Goal: Task Accomplishment & Management: Manage account settings

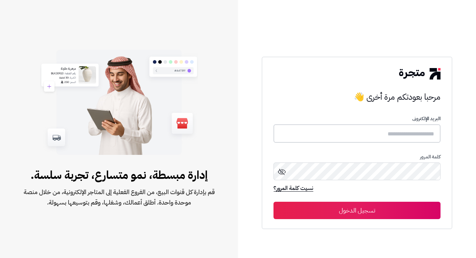
type input "**********"
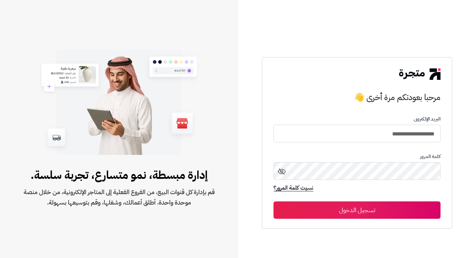
click at [352, 214] on button "تسجيل الدخول" at bounding box center [356, 210] width 167 height 17
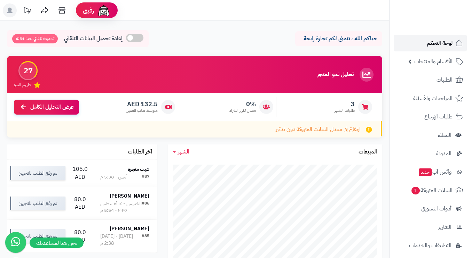
click at [445, 43] on span "لوحة التحكم" at bounding box center [439, 43] width 25 height 10
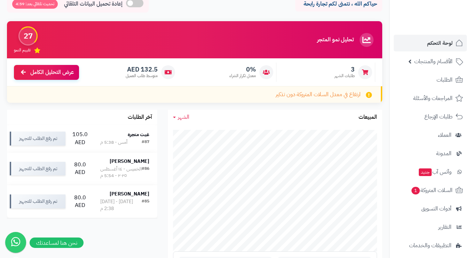
scroll to position [70, 0]
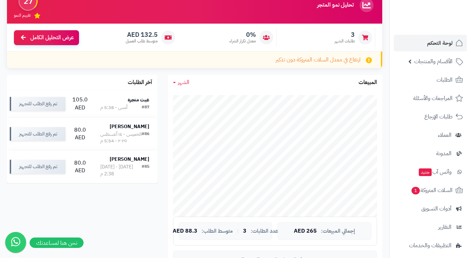
click at [427, 63] on span "الأقسام والمنتجات" at bounding box center [433, 62] width 38 height 10
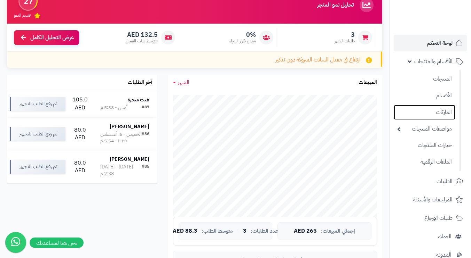
click at [437, 113] on link "الماركات" at bounding box center [424, 112] width 62 height 15
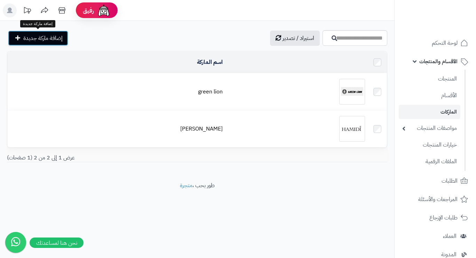
click at [42, 41] on span "إضافة ماركة جديدة" at bounding box center [42, 38] width 39 height 8
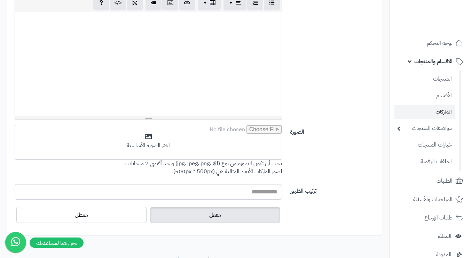
scroll to position [206, 0]
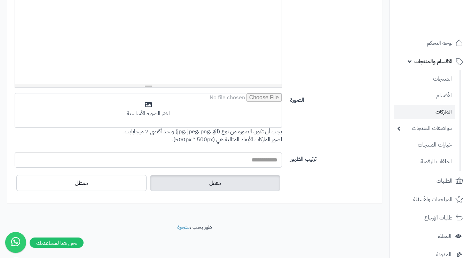
click at [140, 106] on input "file" at bounding box center [148, 111] width 266 height 35
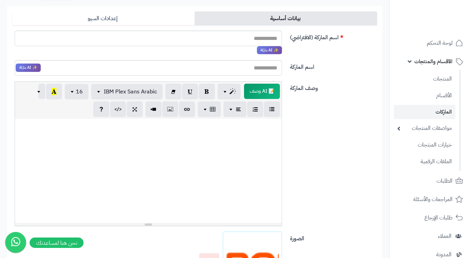
scroll to position [32, 0]
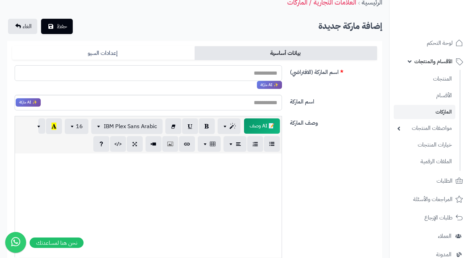
click at [267, 73] on input "اسم الماركة (الافتراضي)" at bounding box center [148, 73] width 267 height 16
click at [269, 72] on input "******" at bounding box center [148, 73] width 267 height 16
type input "******"
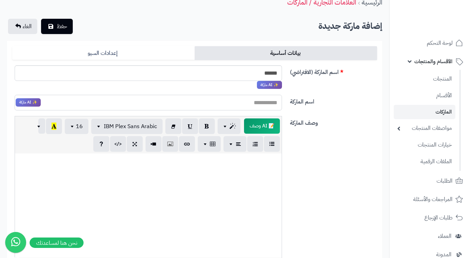
click at [249, 102] on input "اسم الماركة" at bounding box center [148, 103] width 267 height 16
paste input "******"
type input "******"
click at [311, 173] on div "وصف الماركة 📝 AI وصف p blockquote pre h1 h2 h3 h4 h5 h6 IBM Plex Sans Arabic Ar…" at bounding box center [194, 191] width 370 height 151
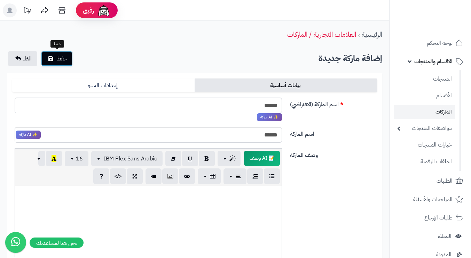
click at [66, 55] on span "حفظ" at bounding box center [62, 59] width 10 height 8
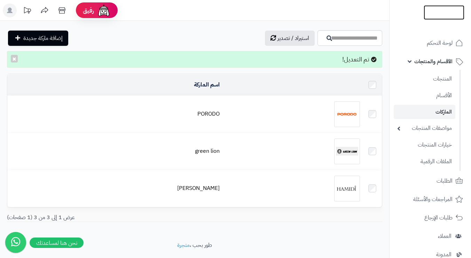
click at [434, 10] on link at bounding box center [443, 12] width 41 height 8
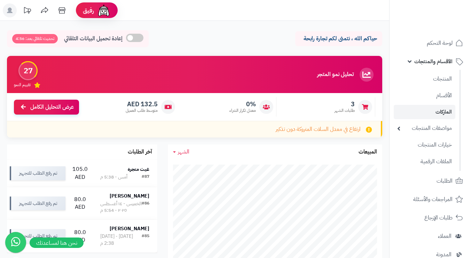
click at [427, 63] on span "الأقسام والمنتجات" at bounding box center [433, 62] width 38 height 10
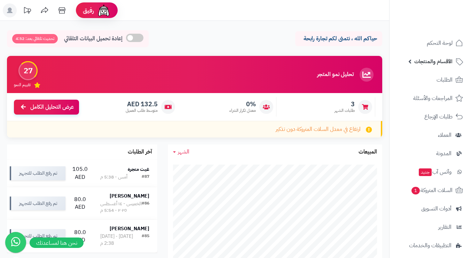
click at [436, 63] on span "الأقسام والمنتجات" at bounding box center [433, 62] width 38 height 10
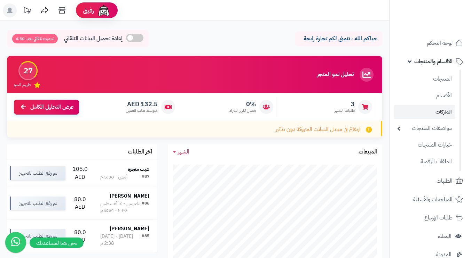
click at [436, 110] on link "الماركات" at bounding box center [424, 112] width 62 height 14
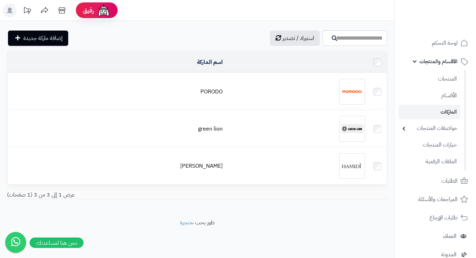
click at [256, 81] on div at bounding box center [296, 92] width 137 height 26
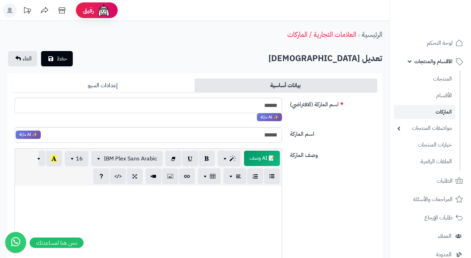
click at [139, 84] on link "إعدادات السيو" at bounding box center [103, 86] width 182 height 14
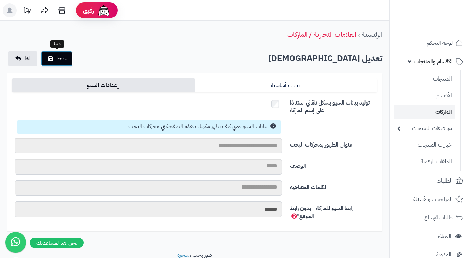
click at [63, 59] on span "حفظ" at bounding box center [62, 59] width 10 height 8
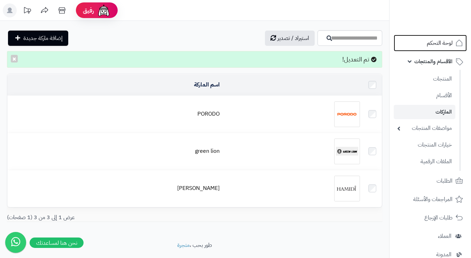
click at [437, 44] on span "لوحة التحكم" at bounding box center [440, 43] width 26 height 10
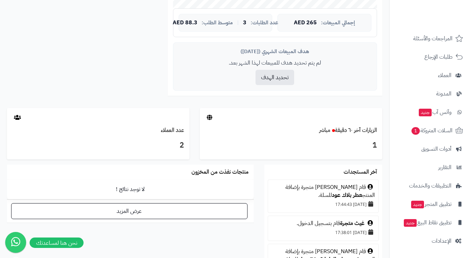
scroll to position [313, 0]
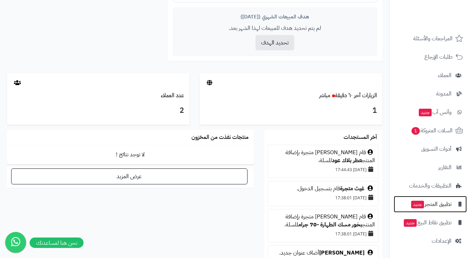
click at [433, 202] on span "تطبيق المتجر جديد" at bounding box center [430, 205] width 41 height 10
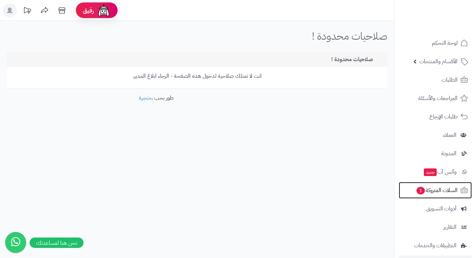
click at [443, 189] on span "السلات المتروكة 1" at bounding box center [437, 191] width 42 height 10
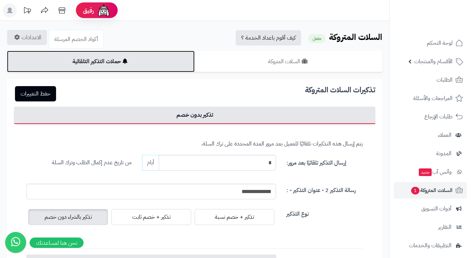
click at [96, 63] on link "حملات التذكير التلقائية" at bounding box center [101, 62] width 188 height 22
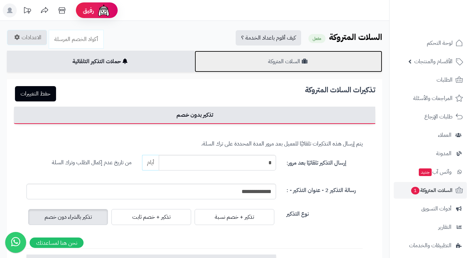
click at [222, 67] on link "السلات المتروكة" at bounding box center [288, 62] width 188 height 22
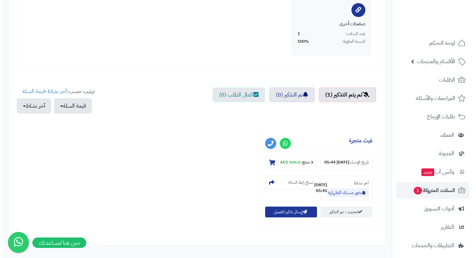
scroll to position [225, 0]
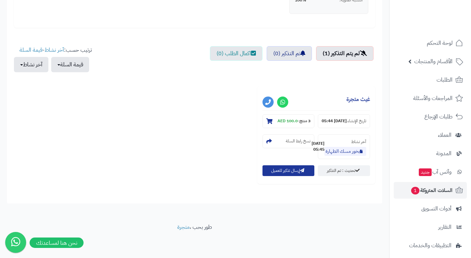
click at [287, 173] on button "إرسال تذكير للعميل" at bounding box center [288, 171] width 52 height 11
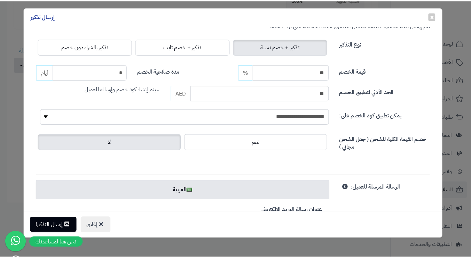
scroll to position [0, 0]
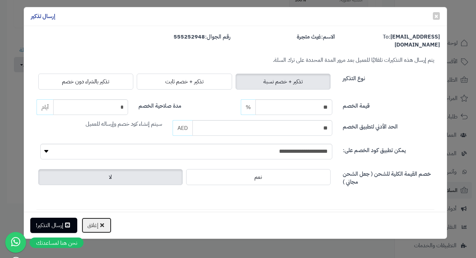
click at [100, 220] on button "إغلاق" at bounding box center [96, 226] width 30 height 16
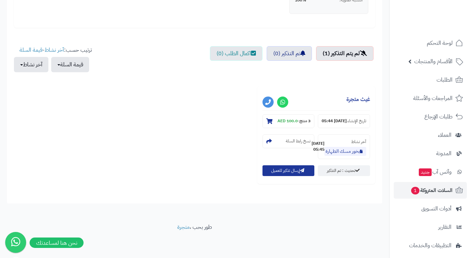
scroll to position [60, 0]
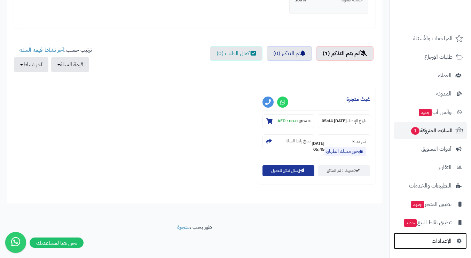
click at [439, 241] on span "الإعدادات" at bounding box center [441, 242] width 20 height 10
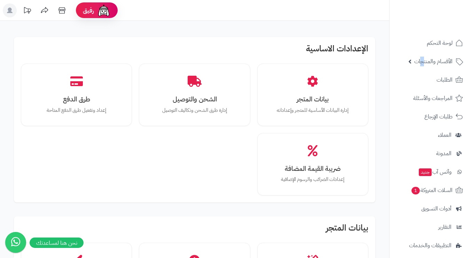
click at [422, 61] on span "الأقسام والمنتجات" at bounding box center [433, 62] width 38 height 10
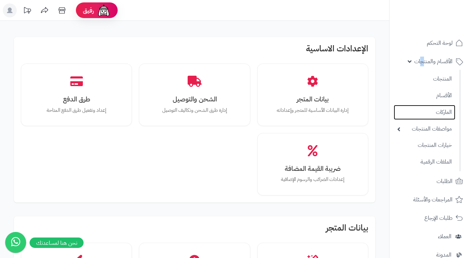
click at [438, 112] on link "الماركات" at bounding box center [424, 112] width 62 height 15
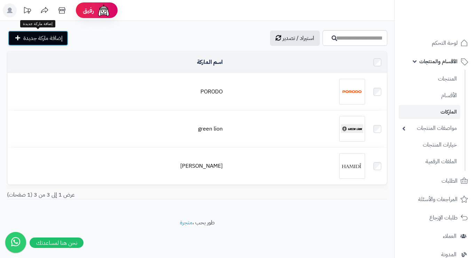
click at [43, 38] on span "إضافة ماركة جديدة" at bounding box center [42, 38] width 39 height 8
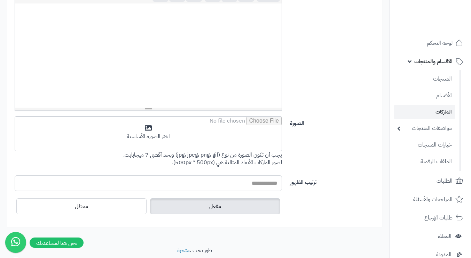
scroll to position [206, 0]
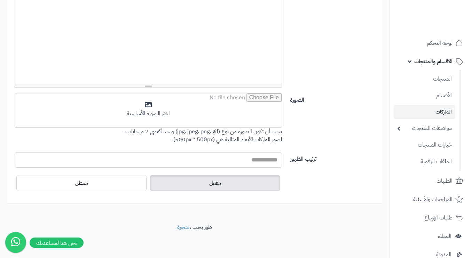
click at [211, 111] on input "file" at bounding box center [148, 111] width 266 height 35
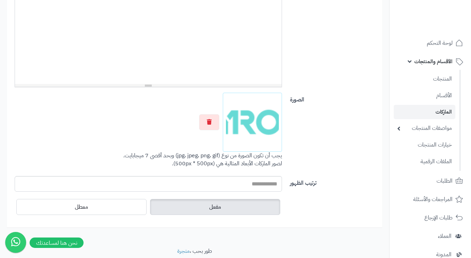
scroll to position [32, 0]
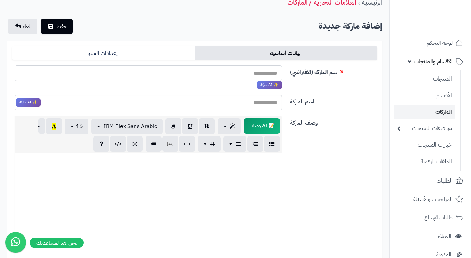
click at [276, 74] on input "اسم الماركة (الافتراضي)" at bounding box center [148, 73] width 267 height 16
type input "*"
type input "*******"
click at [264, 105] on input "اسم الماركة" at bounding box center [148, 103] width 267 height 16
type input "*******"
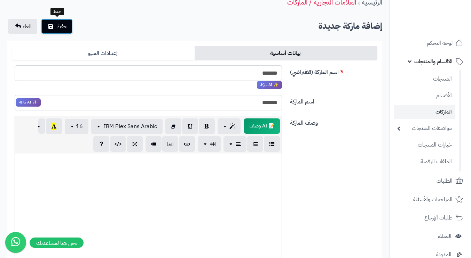
click at [61, 27] on span "حفظ" at bounding box center [62, 26] width 10 height 8
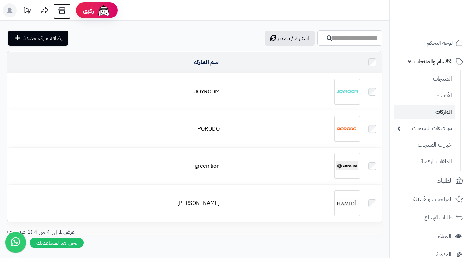
click at [62, 10] on icon at bounding box center [62, 10] width 14 height 14
click at [11, 11] on rect at bounding box center [10, 10] width 14 height 14
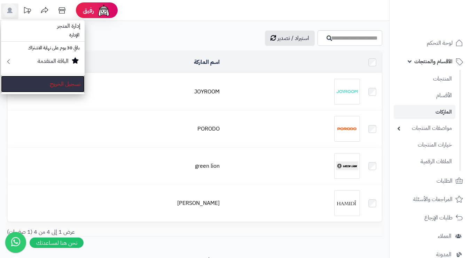
click at [54, 83] on link "تسجيل الخروج" at bounding box center [42, 84] width 83 height 17
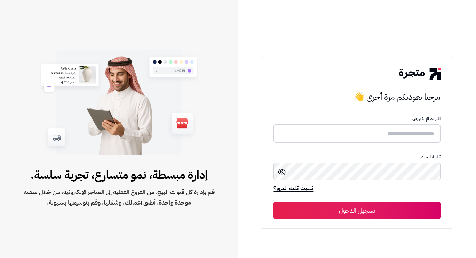
type input "**********"
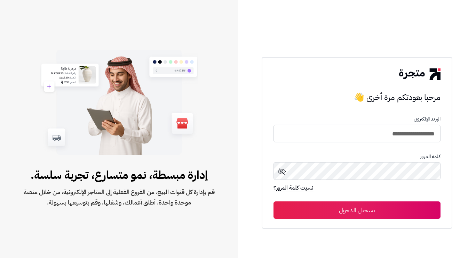
click at [364, 213] on button "تسجيل الدخول" at bounding box center [356, 210] width 167 height 17
